Goal: Information Seeking & Learning: Learn about a topic

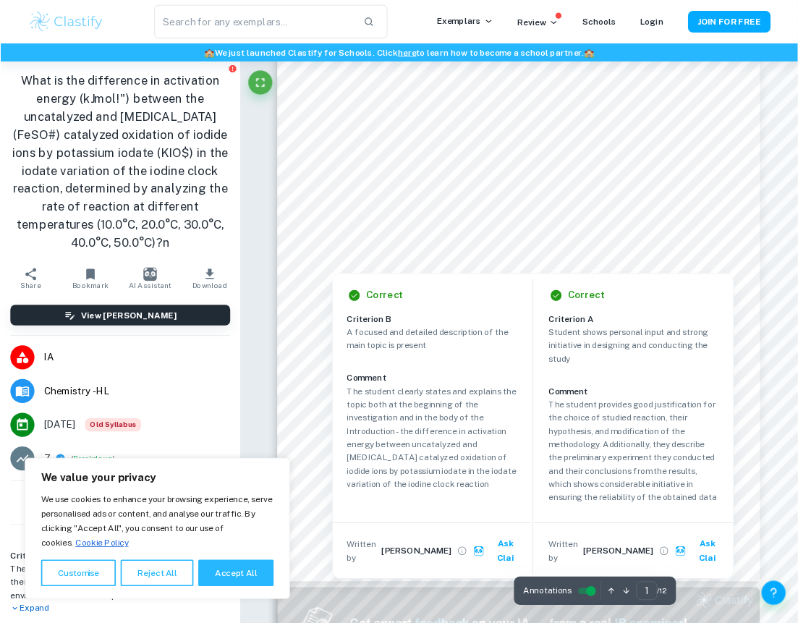
scroll to position [211, 0]
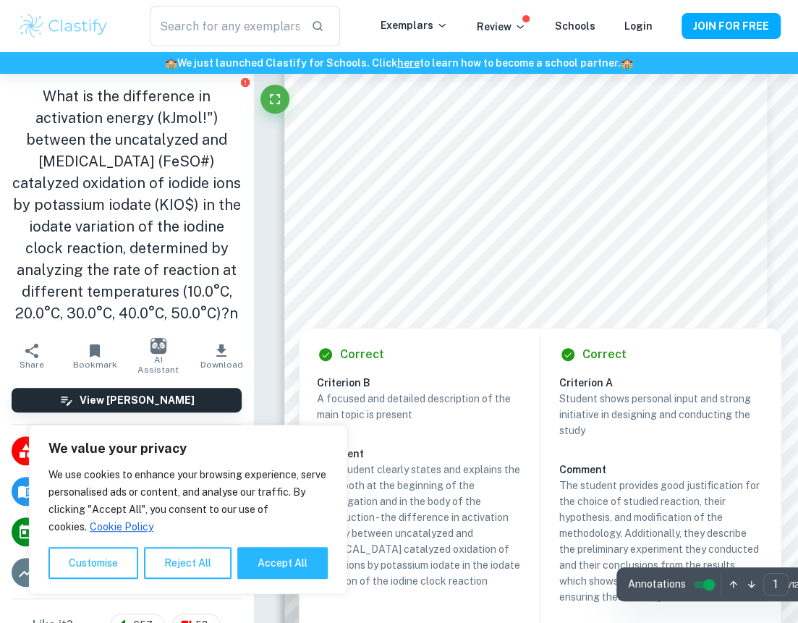
click at [689, 279] on div at bounding box center [613, 276] width 579 height 16
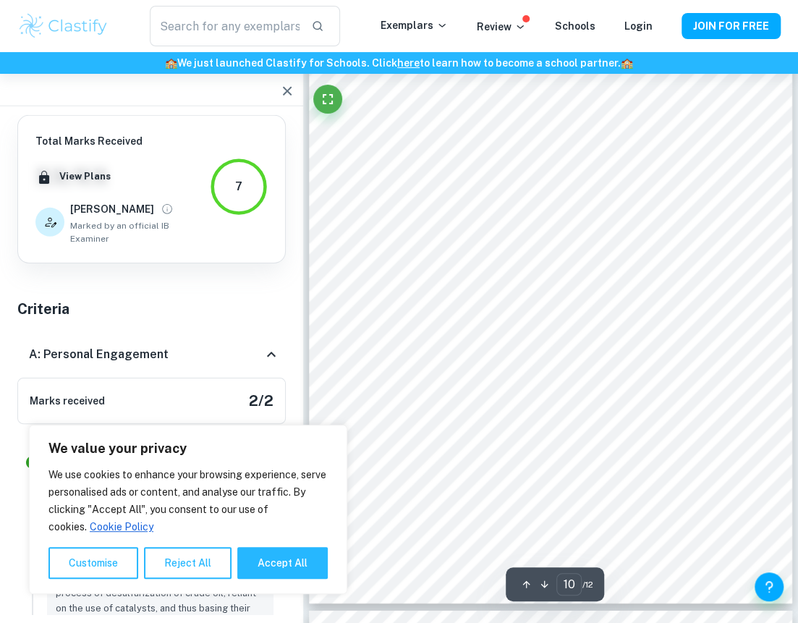
scroll to position [6673, 0]
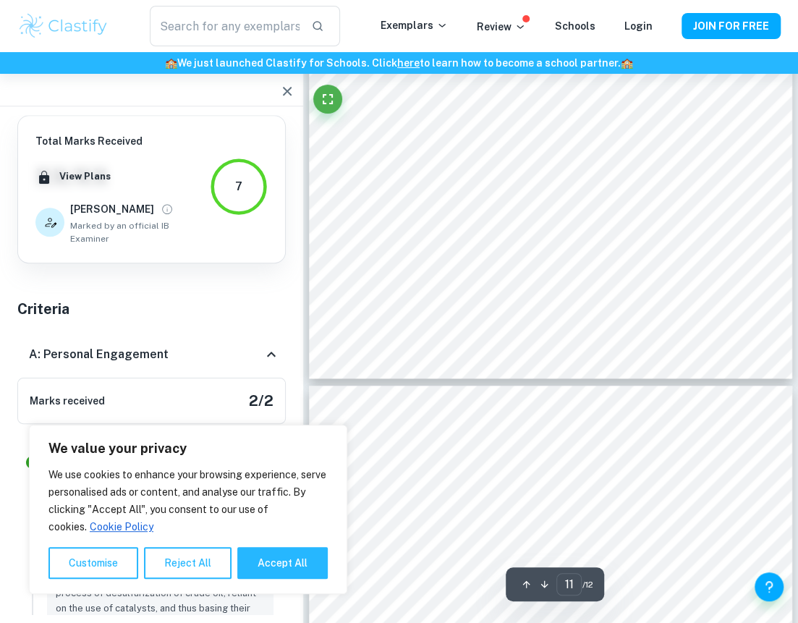
type input "12"
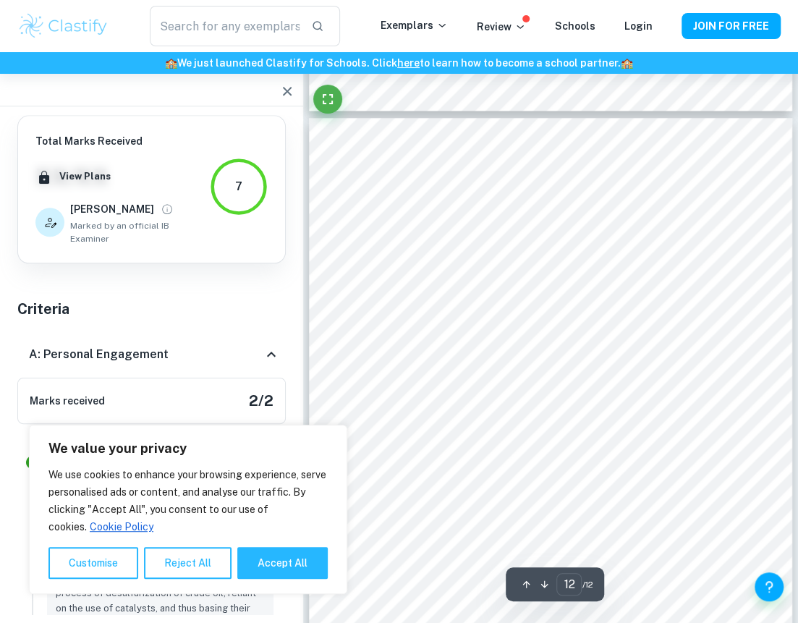
scroll to position [7616, 0]
